Goal: Browse casually: Explore the website without a specific task or goal

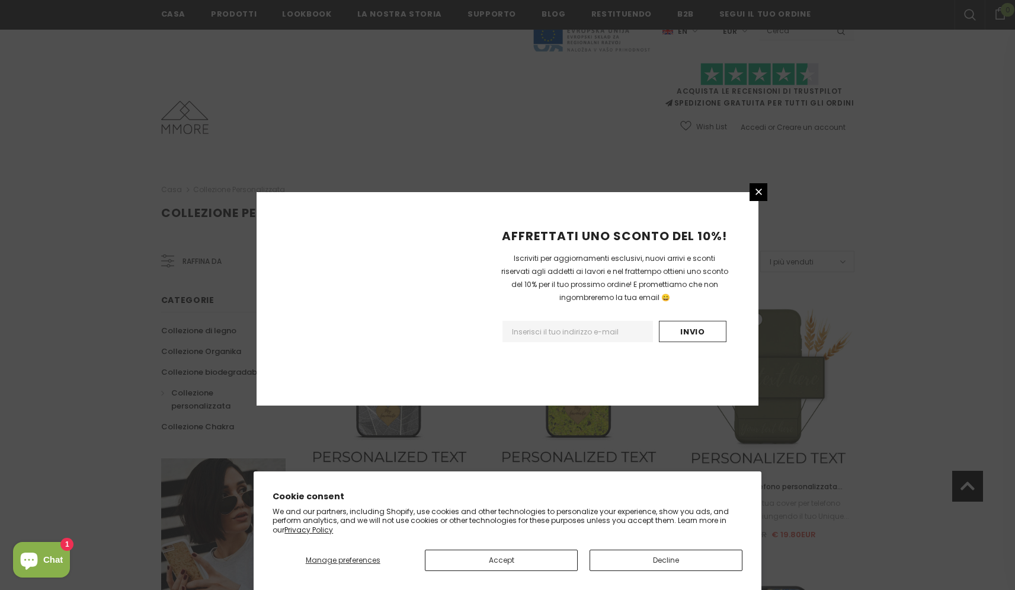
scroll to position [717, 0]
